Goal: Task Accomplishment & Management: Use online tool/utility

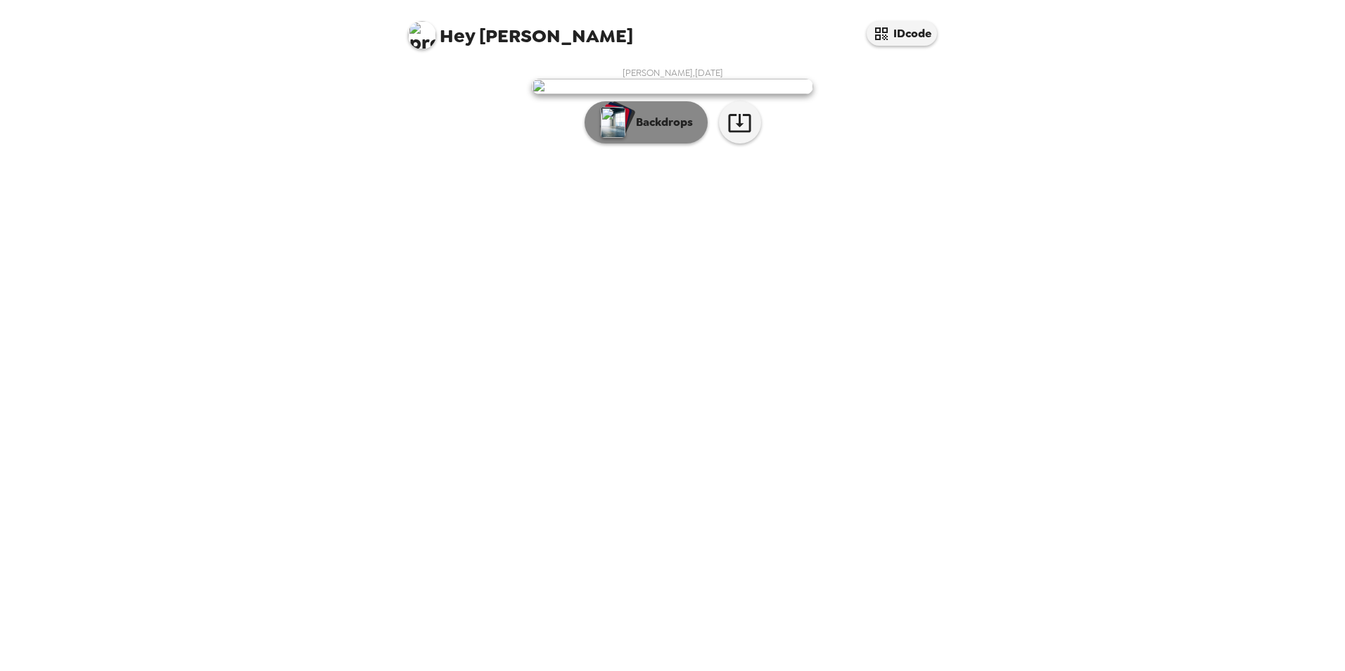
click at [618, 138] on img "button" at bounding box center [613, 122] width 25 height 31
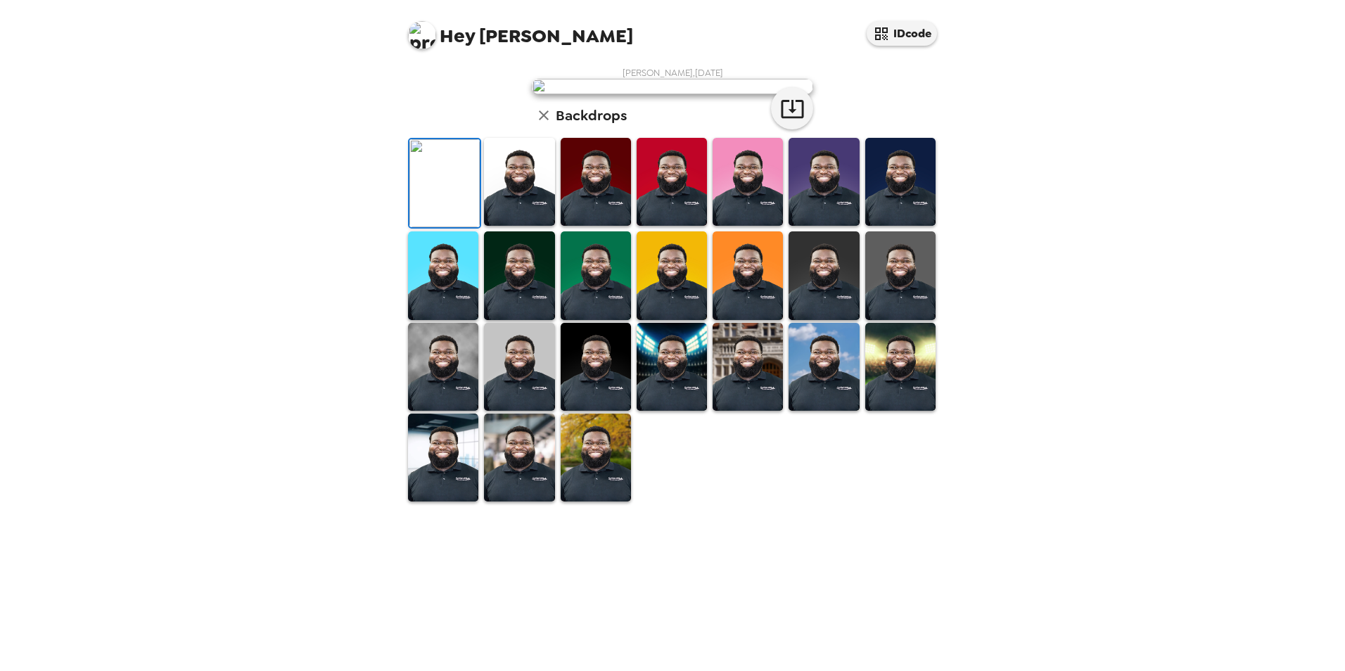
click at [878, 226] on img at bounding box center [901, 182] width 70 height 88
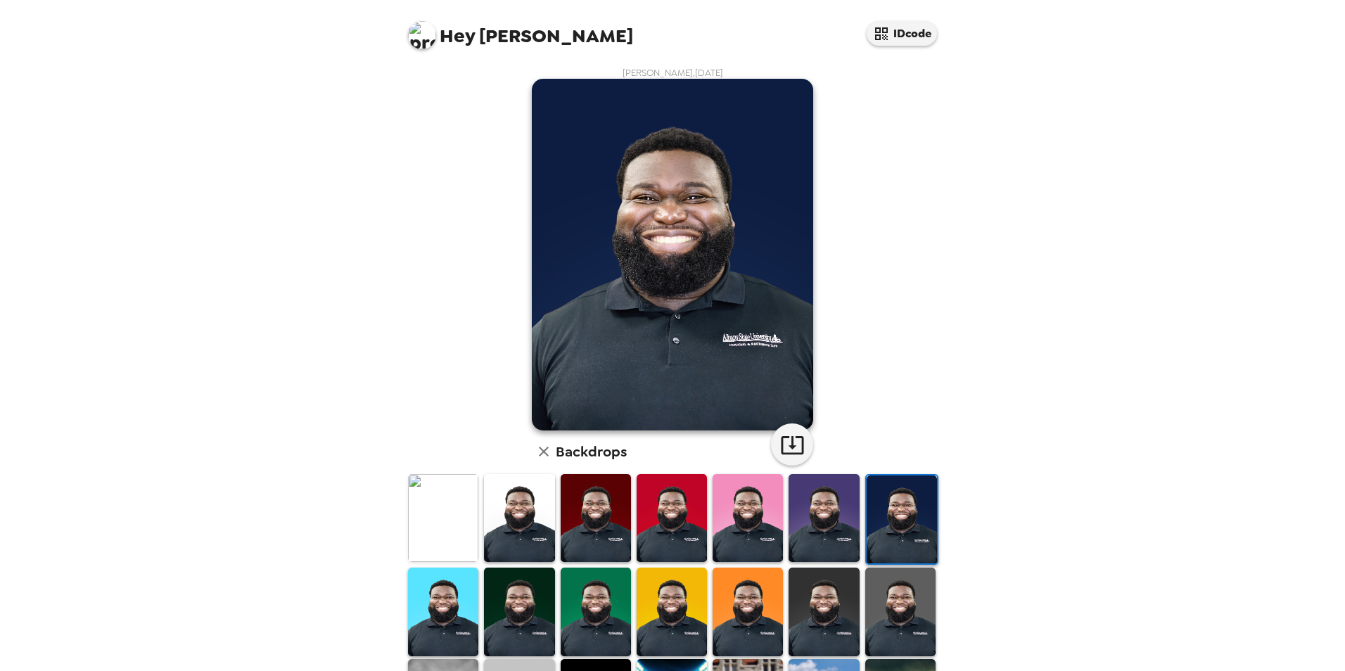
click at [528, 585] on img at bounding box center [519, 612] width 70 height 88
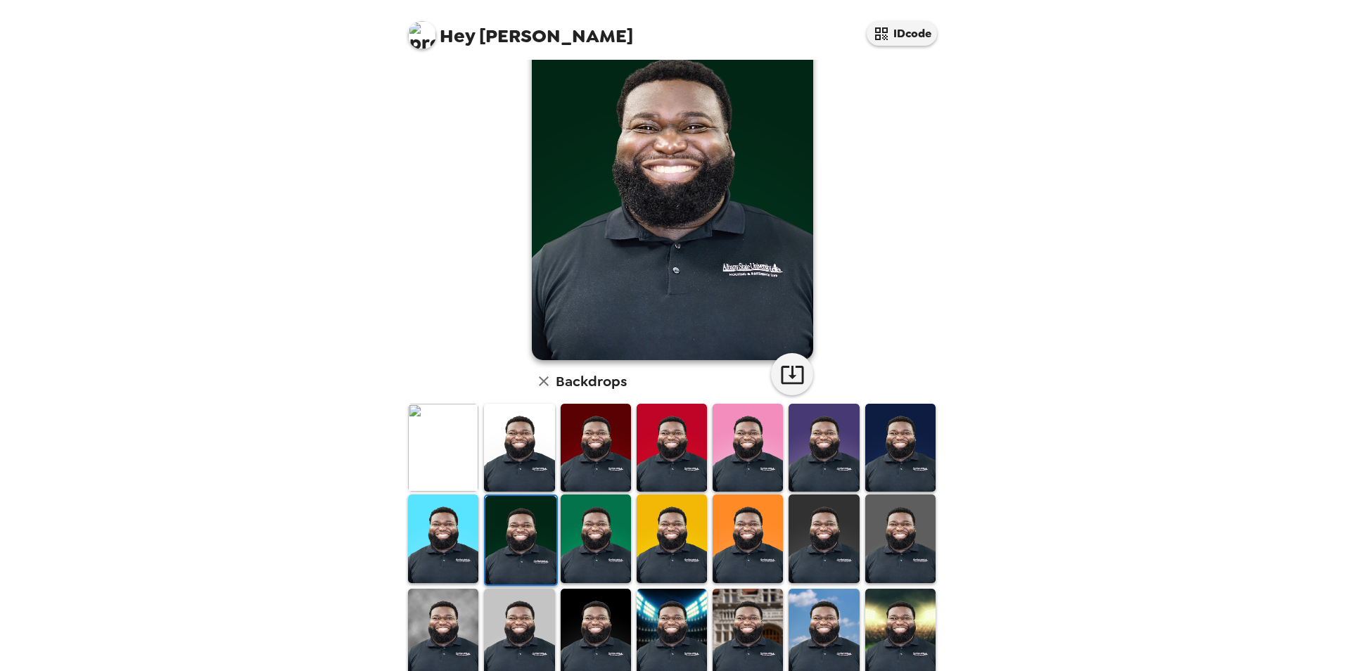
scroll to position [182, 0]
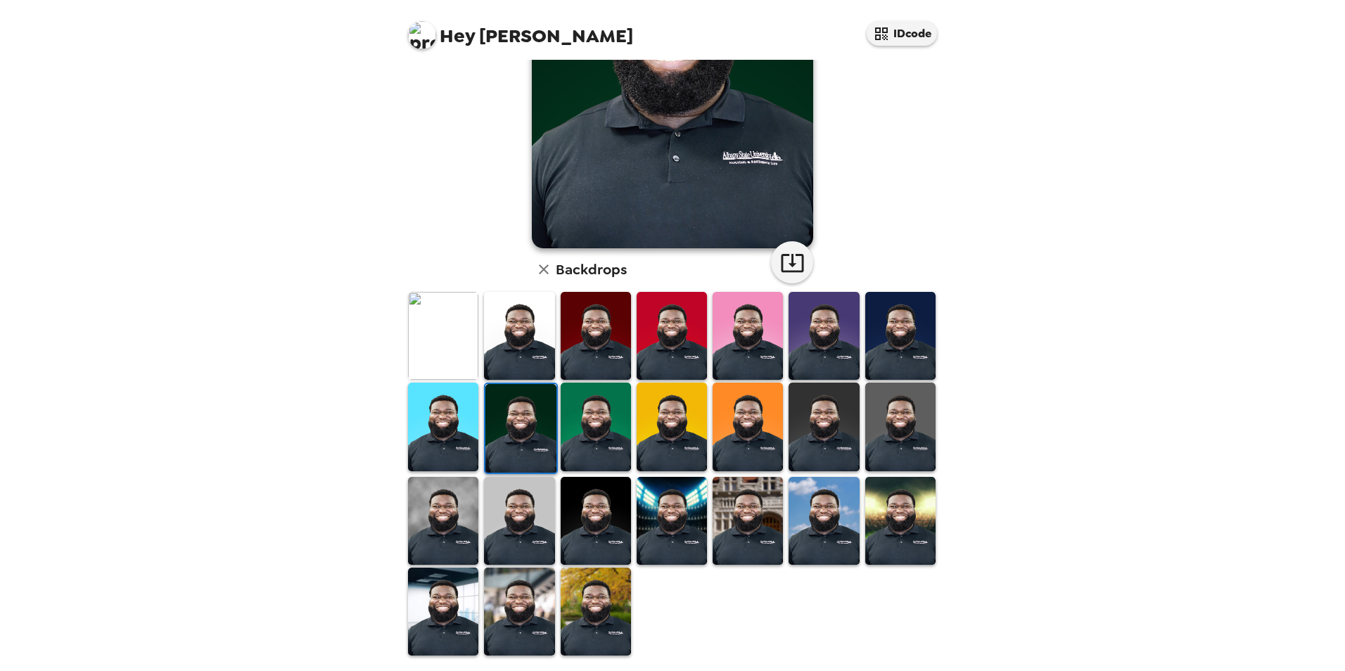
click at [806, 462] on img at bounding box center [824, 427] width 70 height 88
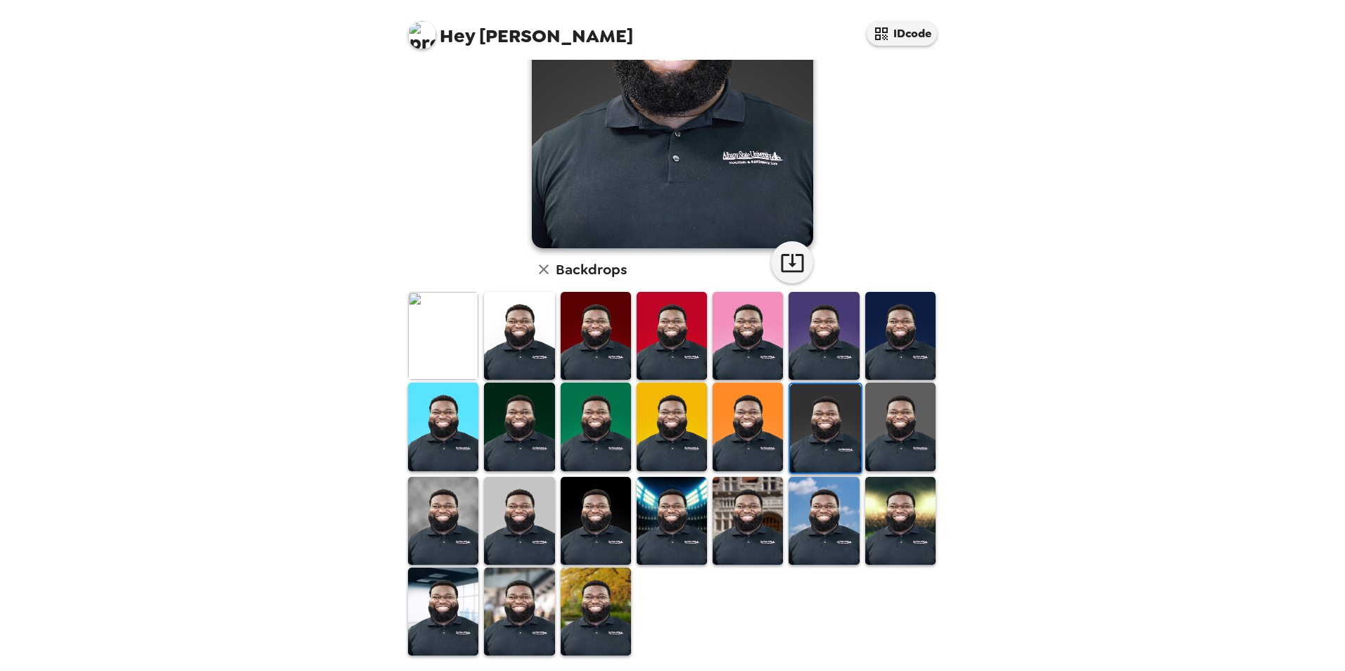
click at [887, 429] on img at bounding box center [901, 427] width 70 height 88
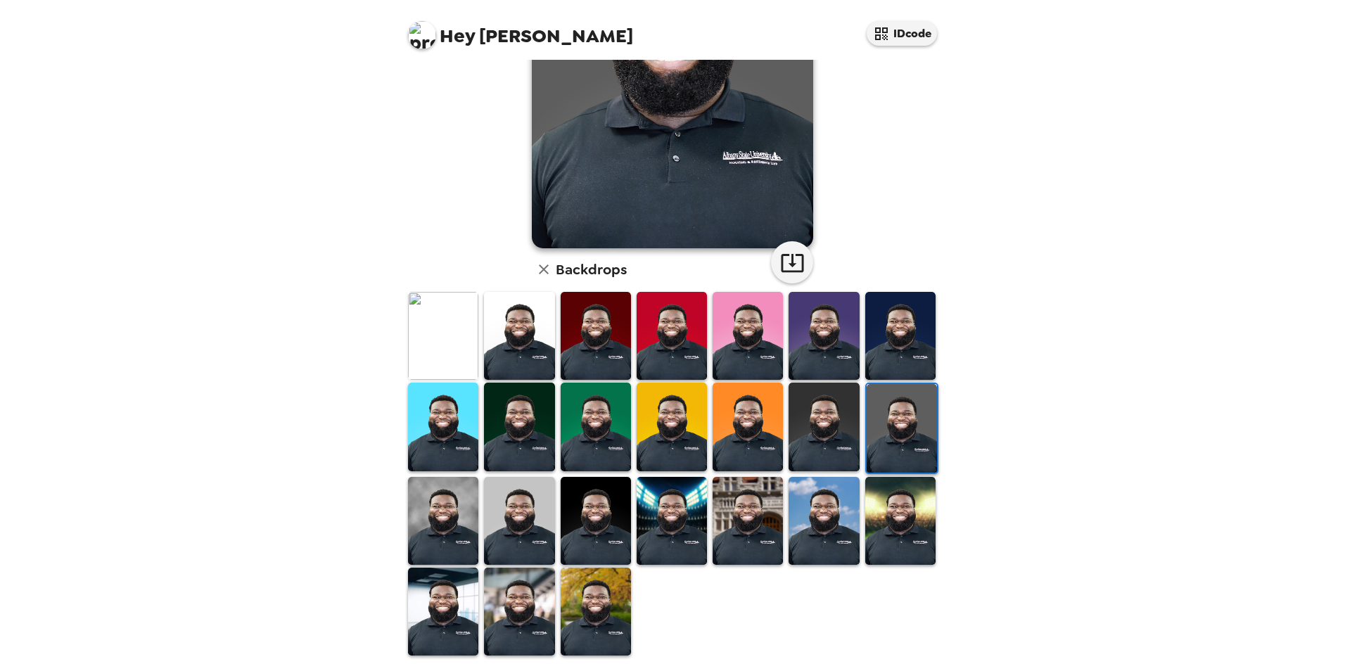
click at [588, 517] on img at bounding box center [596, 521] width 70 height 88
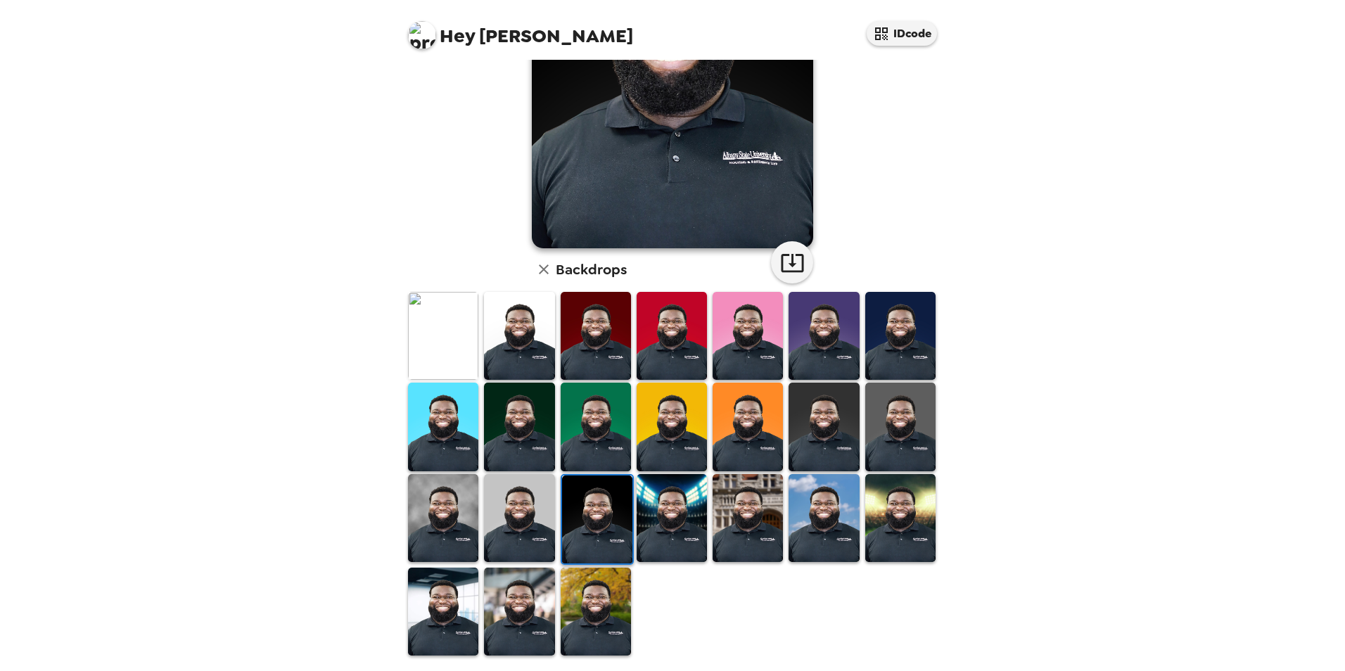
scroll to position [0, 0]
